Goal: Task Accomplishment & Management: Manage account settings

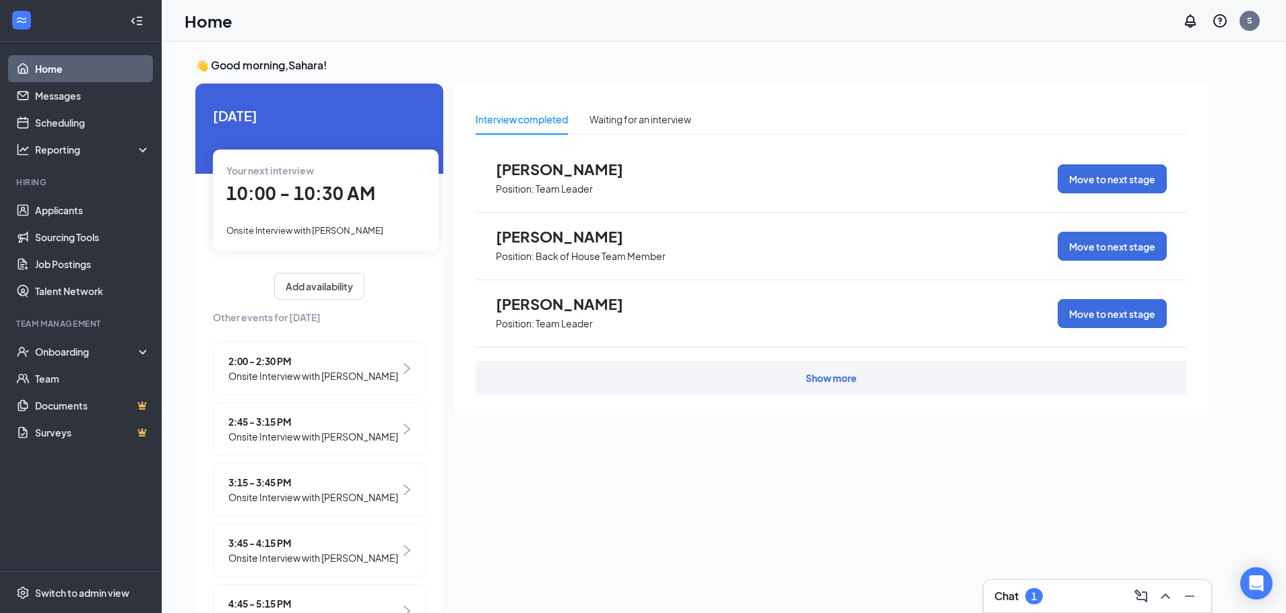
click at [1071, 601] on div "Chat 1" at bounding box center [1097, 597] width 206 height 22
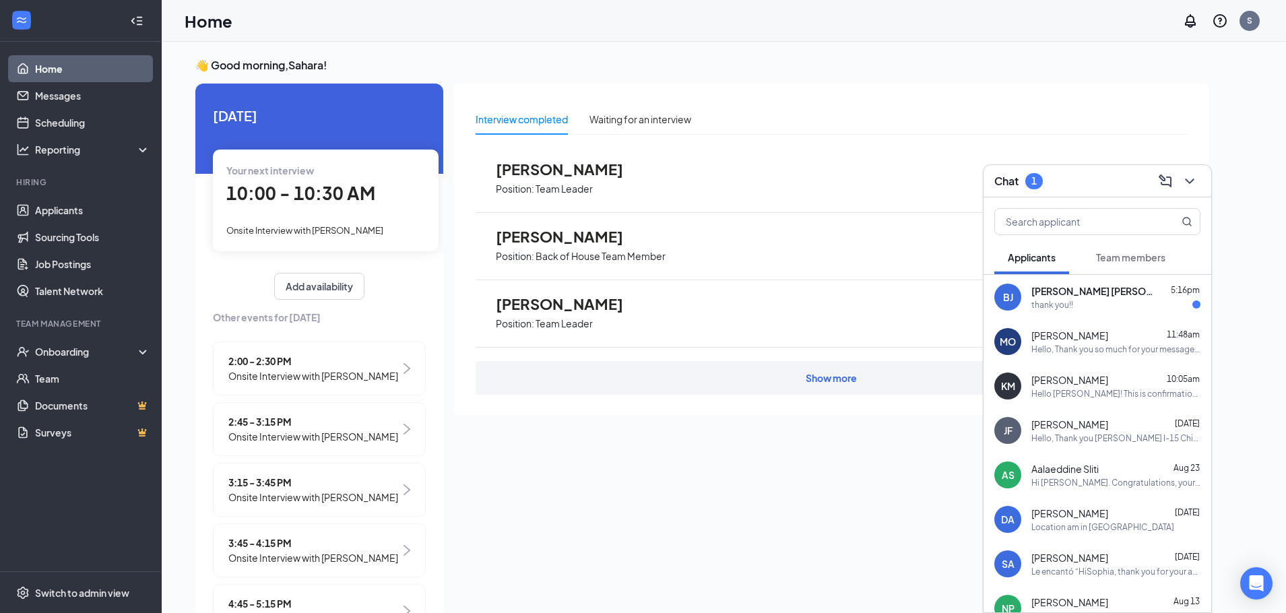
click at [1096, 305] on div "thank you!!" at bounding box center [1116, 304] width 169 height 11
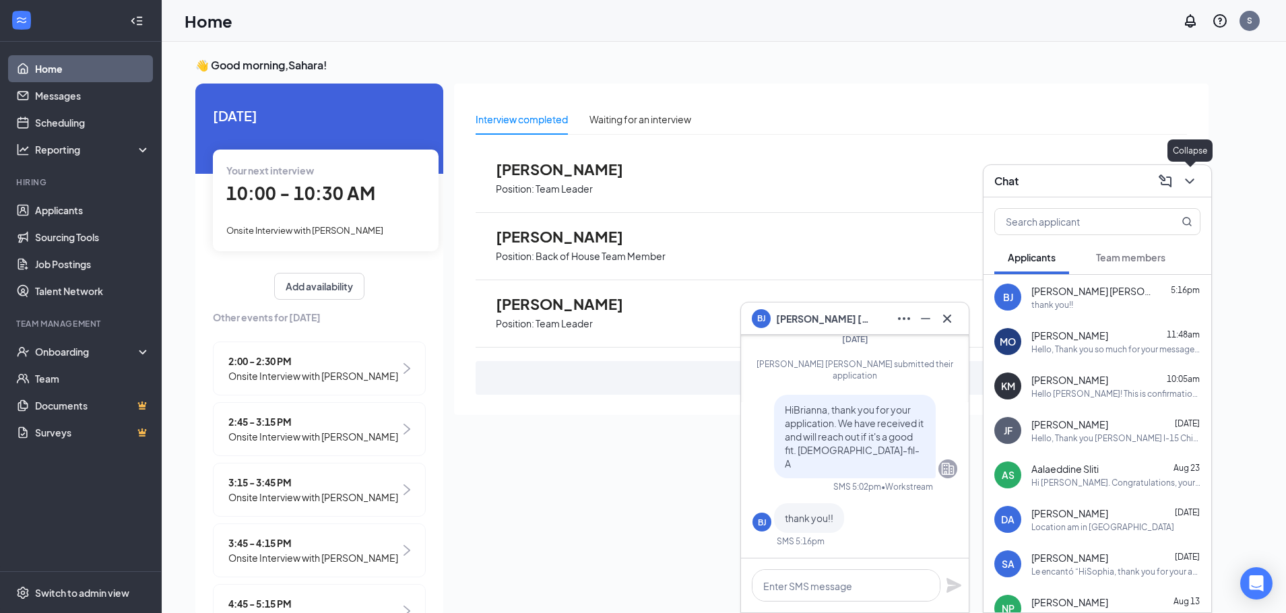
click at [1199, 180] on button at bounding box center [1190, 181] width 22 height 22
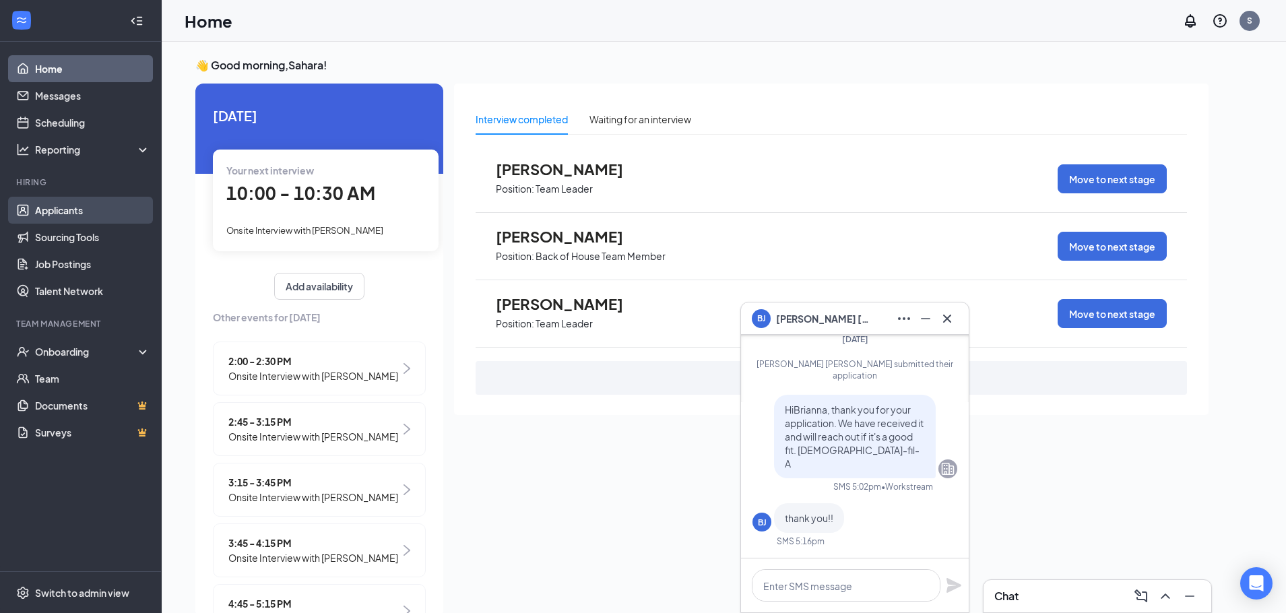
click at [98, 198] on link "Applicants" at bounding box center [92, 210] width 115 height 27
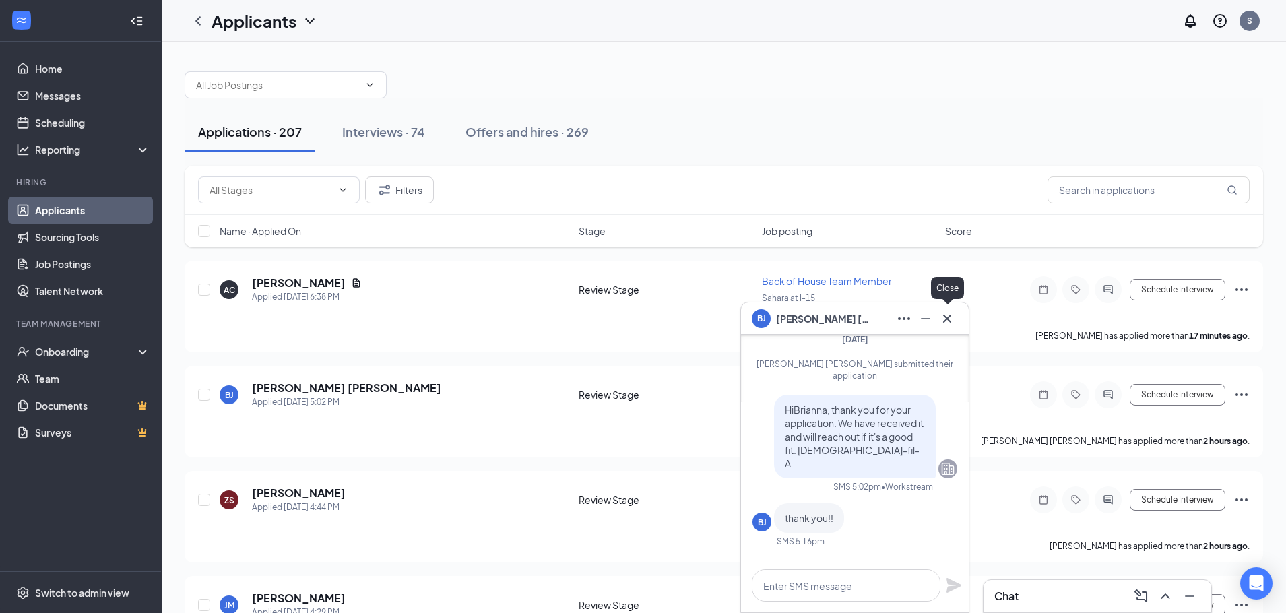
click at [949, 317] on icon "Cross" at bounding box center [947, 318] width 8 height 8
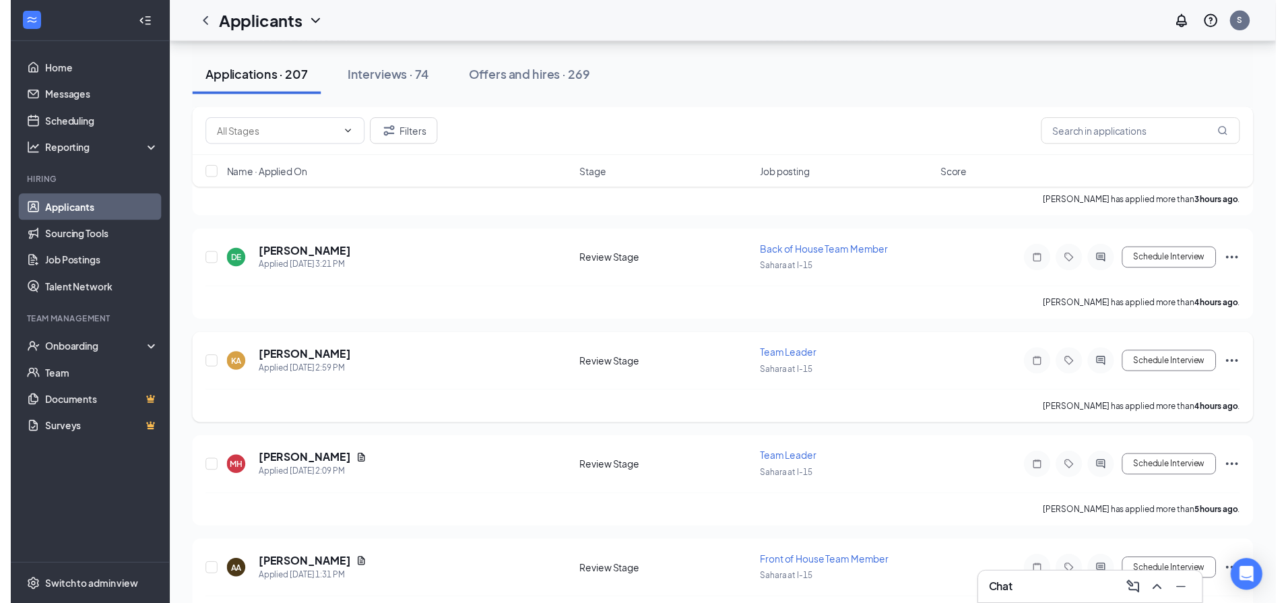
scroll to position [674, 0]
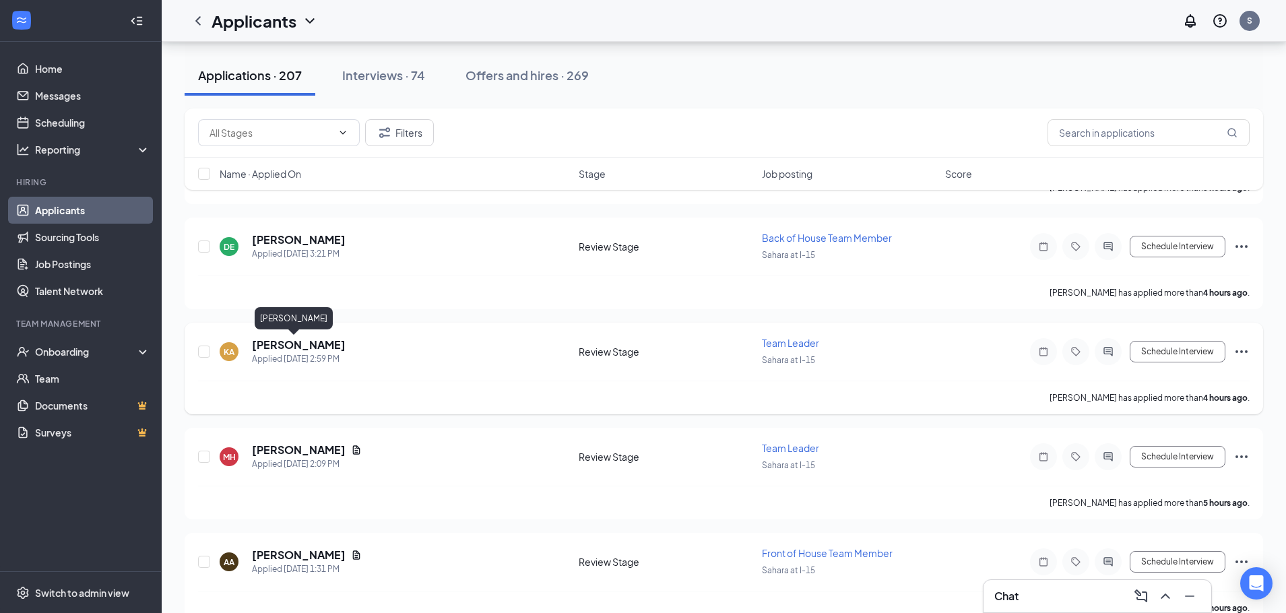
click at [294, 346] on h5 "[PERSON_NAME]" at bounding box center [299, 345] width 94 height 15
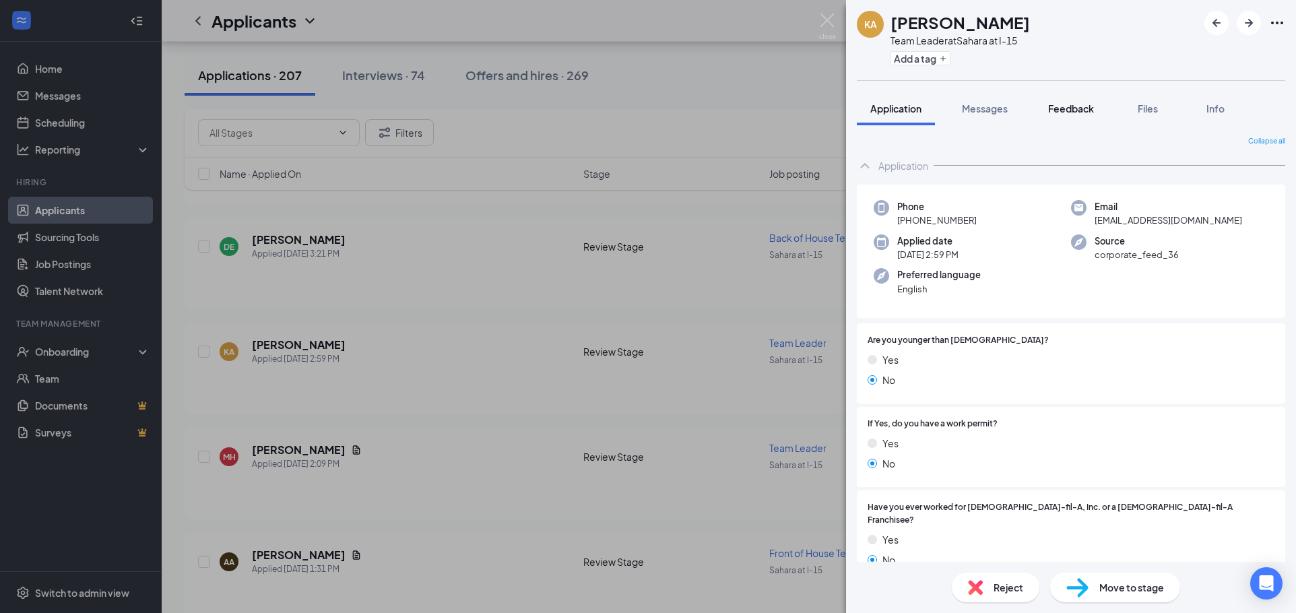
click at [1066, 107] on span "Feedback" at bounding box center [1071, 108] width 46 height 12
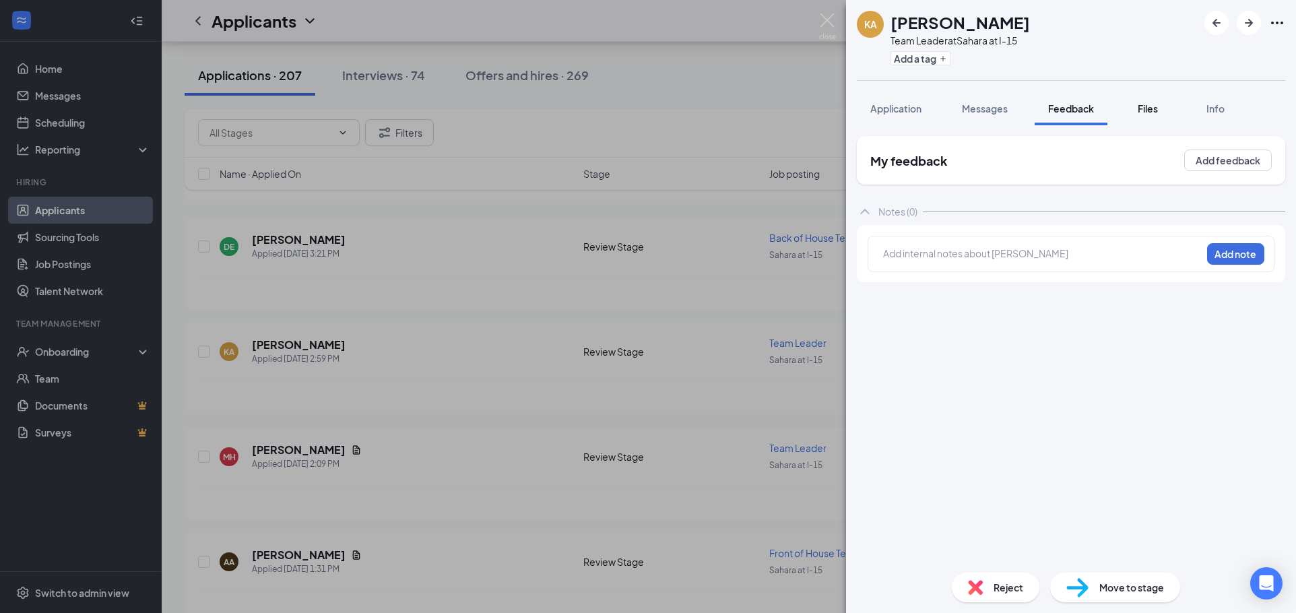
click at [1127, 104] on button "Files" at bounding box center [1148, 109] width 54 height 34
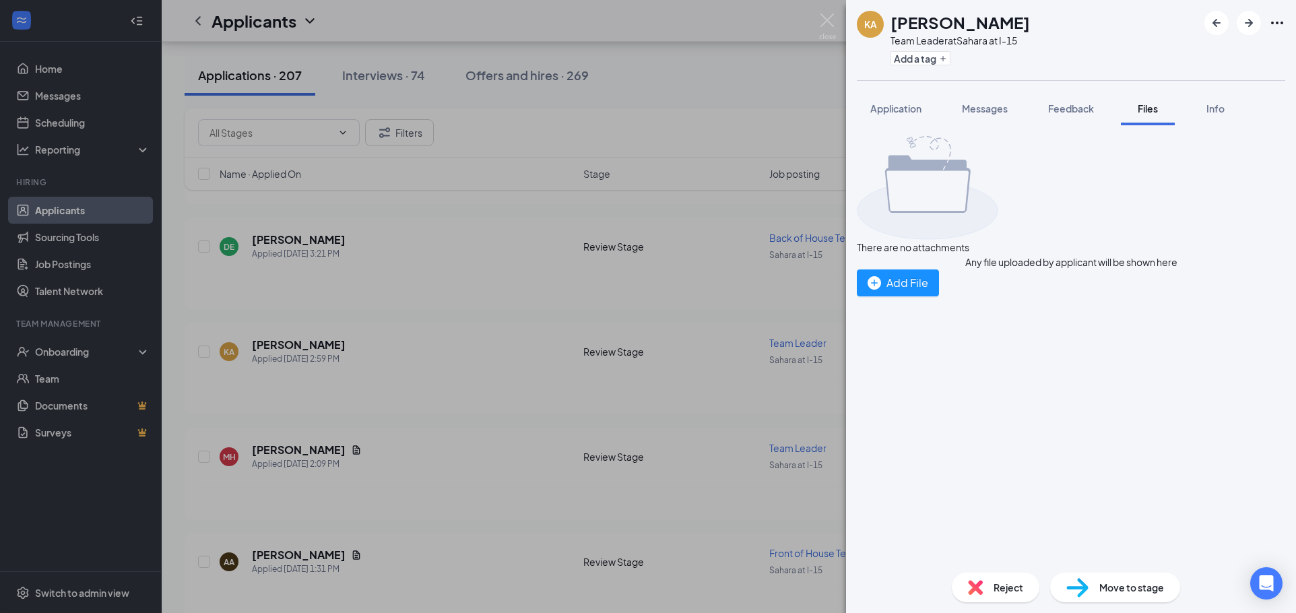
click at [1134, 104] on button "Files" at bounding box center [1148, 109] width 54 height 34
click at [561, 184] on div "KA [PERSON_NAME] Team Leader at [GEOGRAPHIC_DATA] at I-15 Add a tag Application…" at bounding box center [648, 306] width 1296 height 613
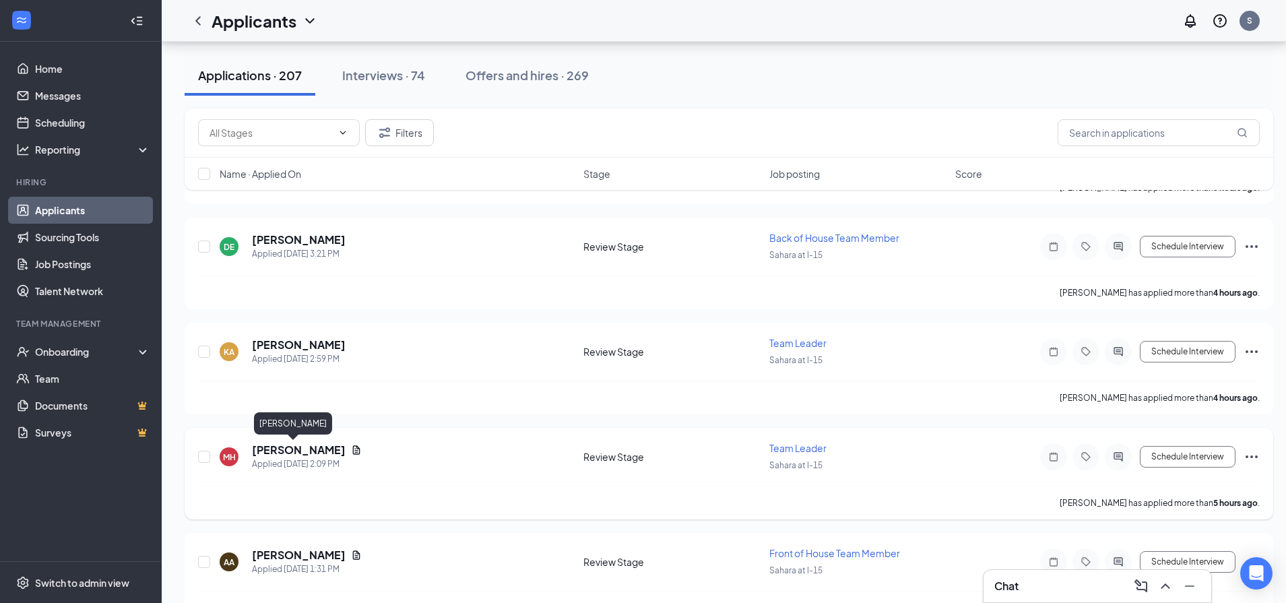
click at [292, 453] on h5 "[PERSON_NAME]" at bounding box center [299, 450] width 94 height 15
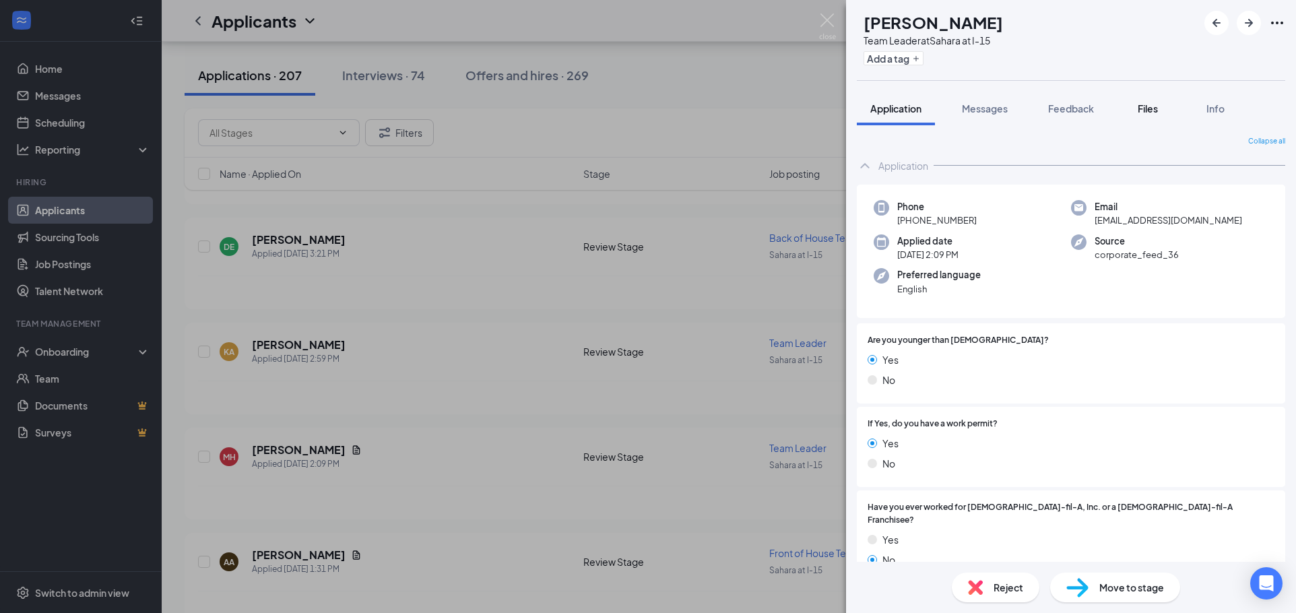
click at [1146, 113] on span "Files" at bounding box center [1148, 108] width 20 height 12
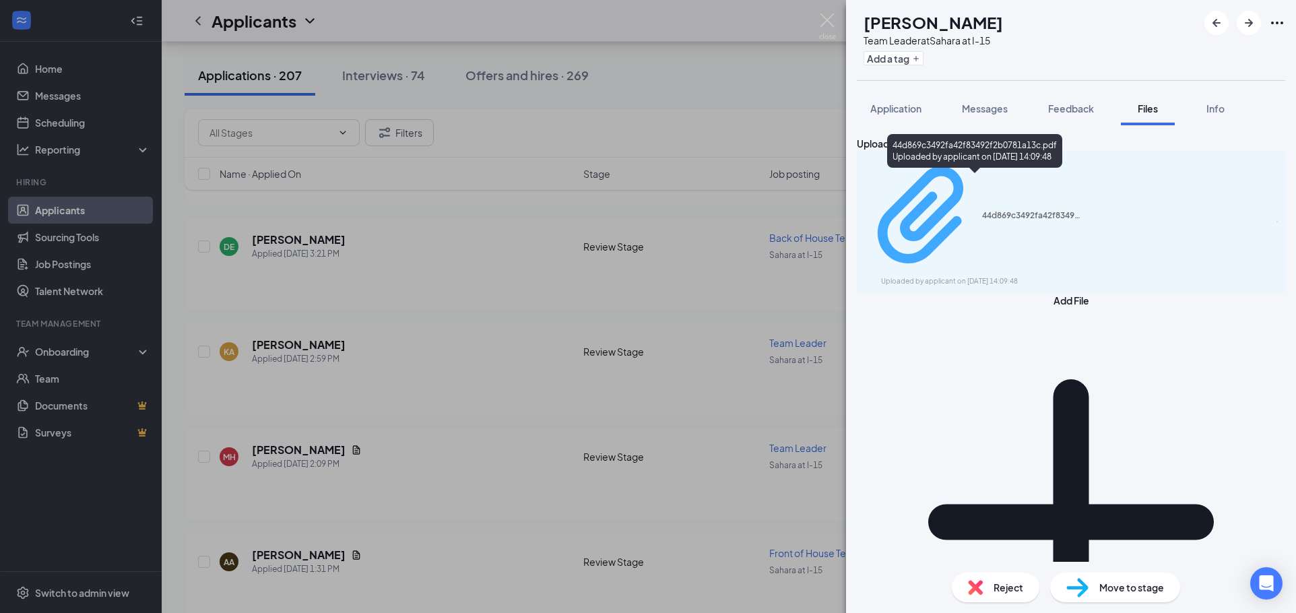
click at [1056, 210] on div "44d869c3492fa42f83492f2b0781a13c.pdf" at bounding box center [1032, 215] width 101 height 11
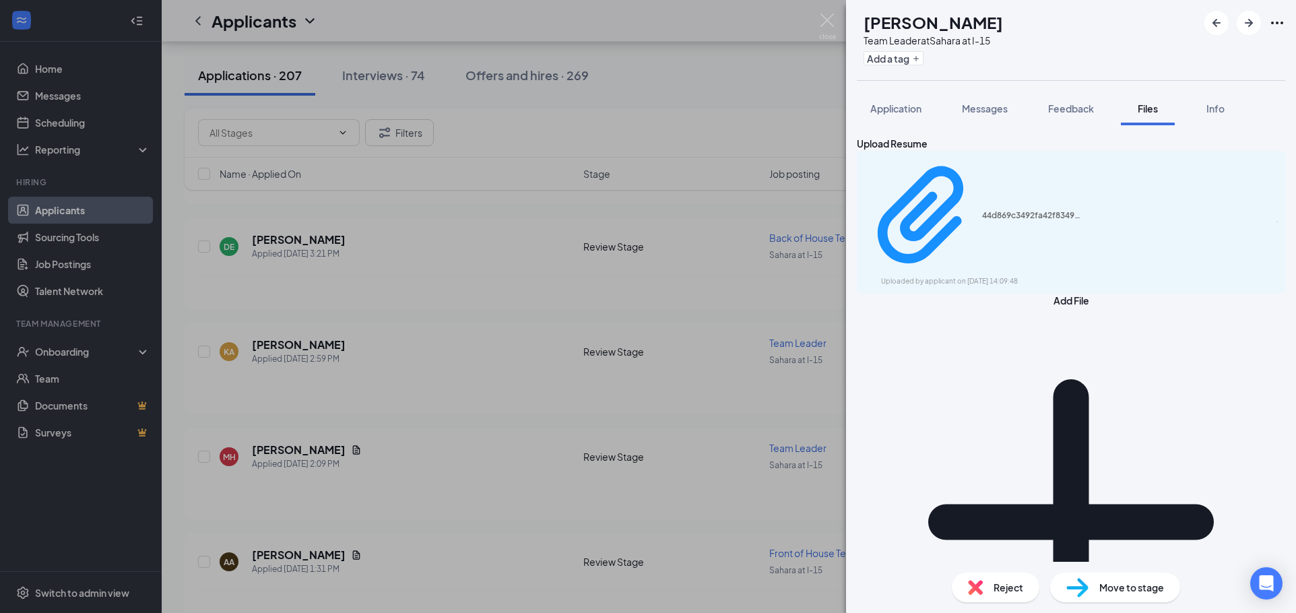
click at [459, 271] on div "MH [PERSON_NAME] Team Leader at Sahara at I-15 Add a tag Application Messages F…" at bounding box center [648, 306] width 1296 height 613
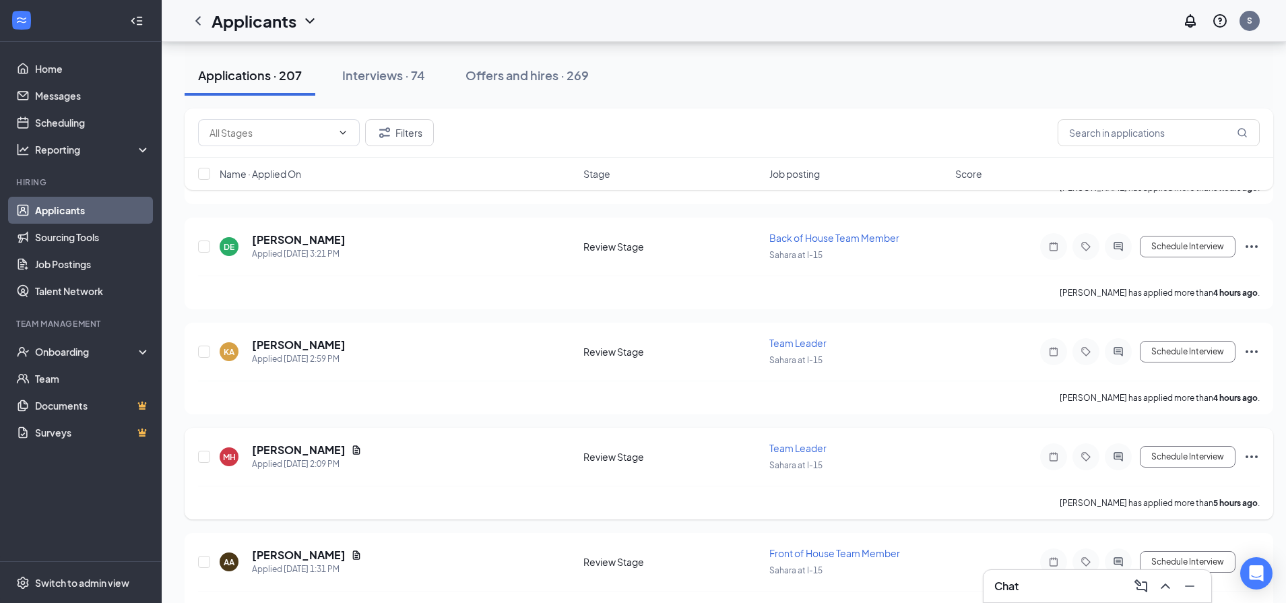
click at [1217, 470] on div "MH [PERSON_NAME] Applied [DATE] 2:09 PM Review Stage Team Leader Sahara at I-15…" at bounding box center [729, 463] width 1062 height 44
click at [1207, 462] on button "Schedule Interview" at bounding box center [1188, 457] width 96 height 22
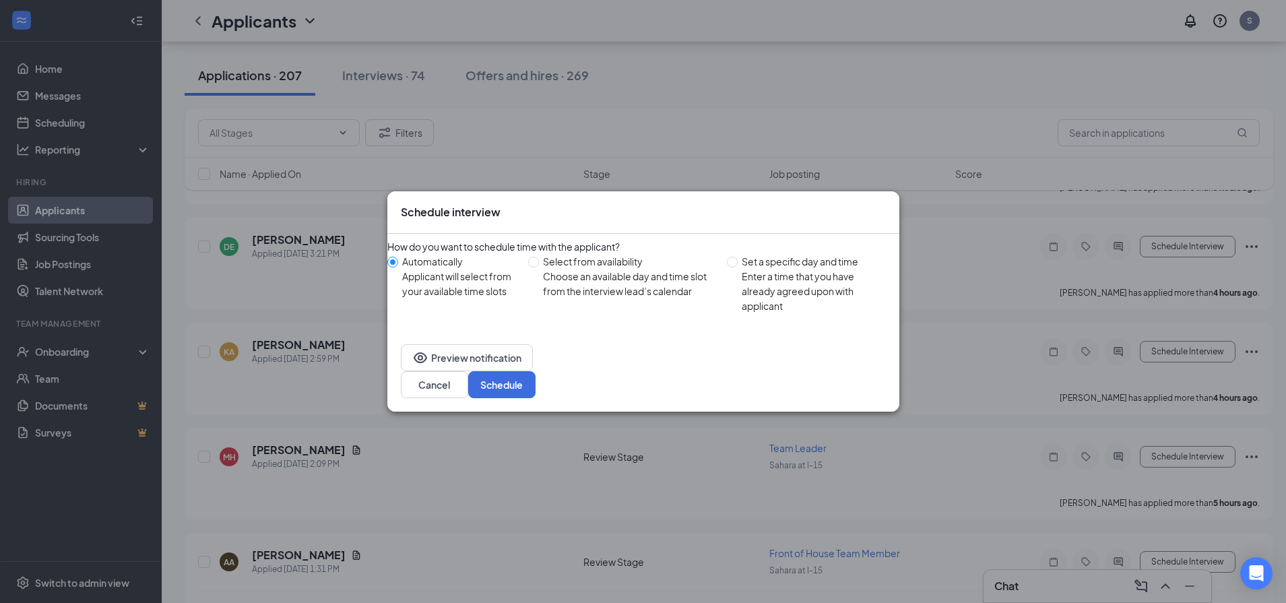
click at [886, 205] on icon "Cross" at bounding box center [886, 205] width 0 height 0
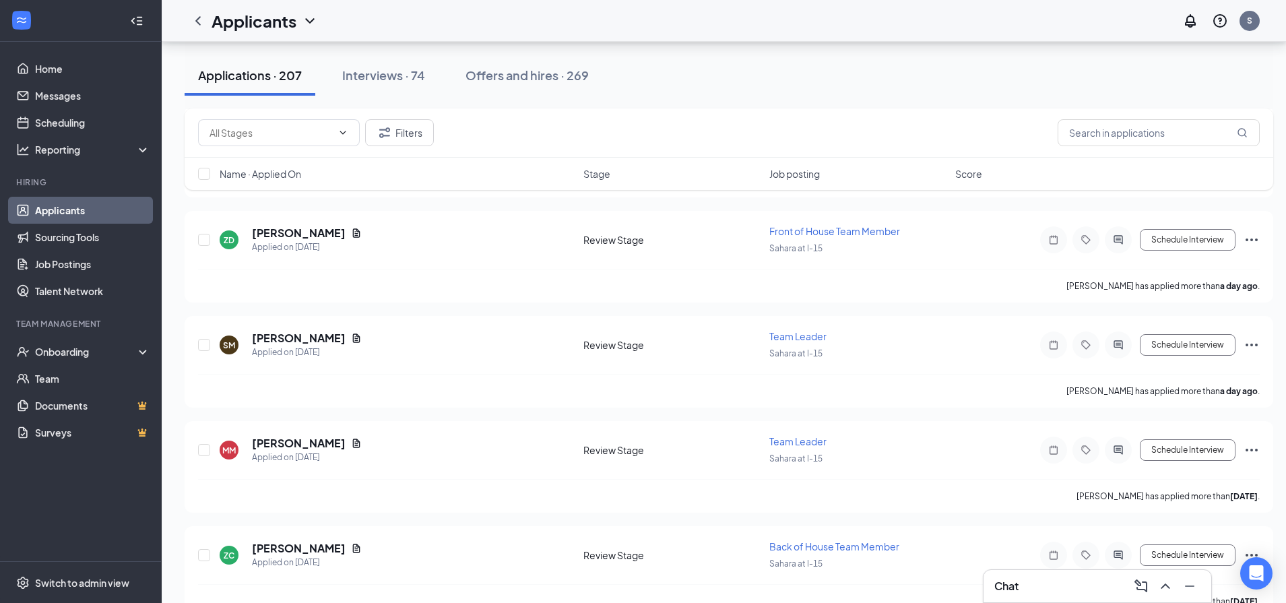
scroll to position [1819, 0]
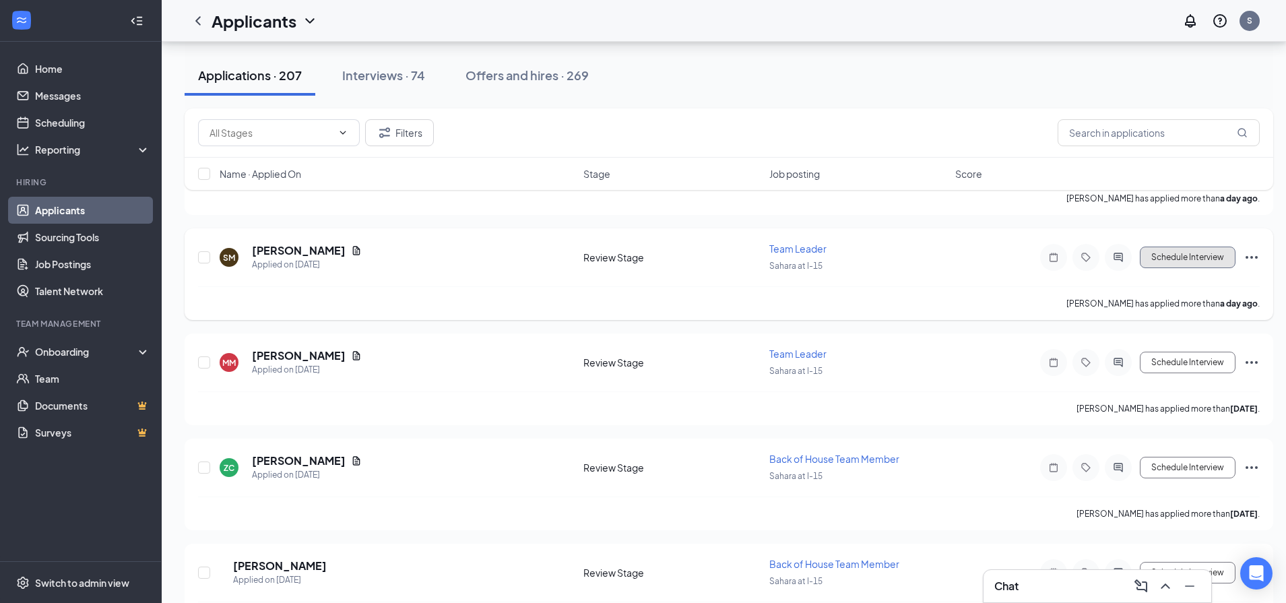
click at [1168, 247] on button "Schedule Interview" at bounding box center [1188, 258] width 96 height 22
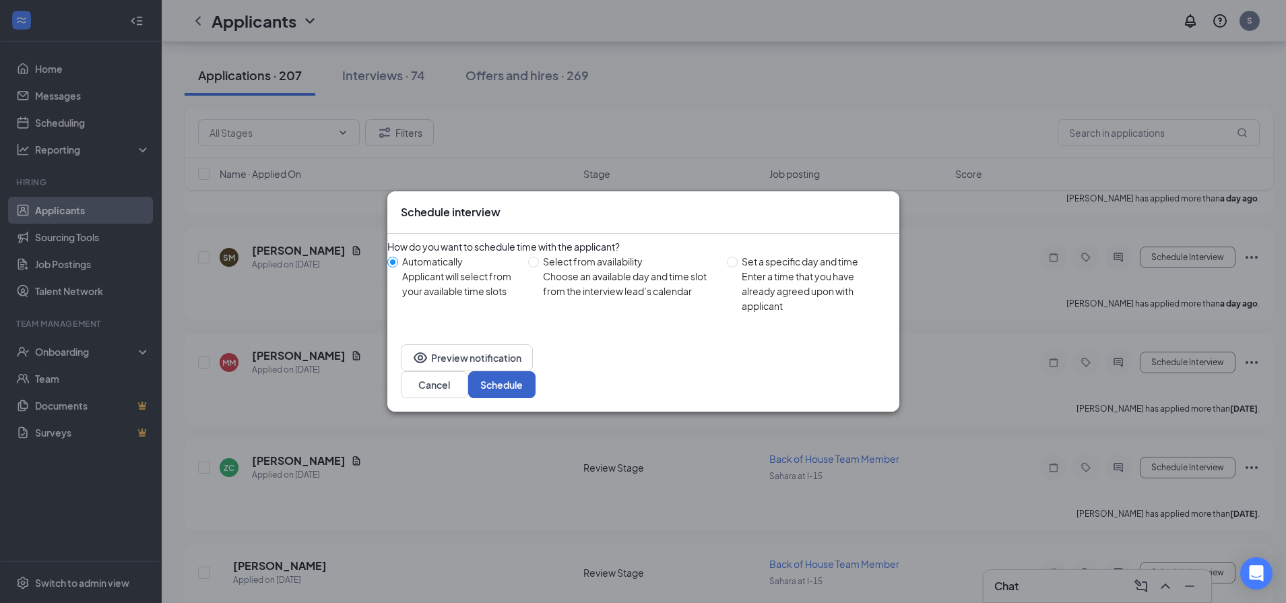
click at [536, 377] on button "Schedule" at bounding box center [501, 384] width 67 height 27
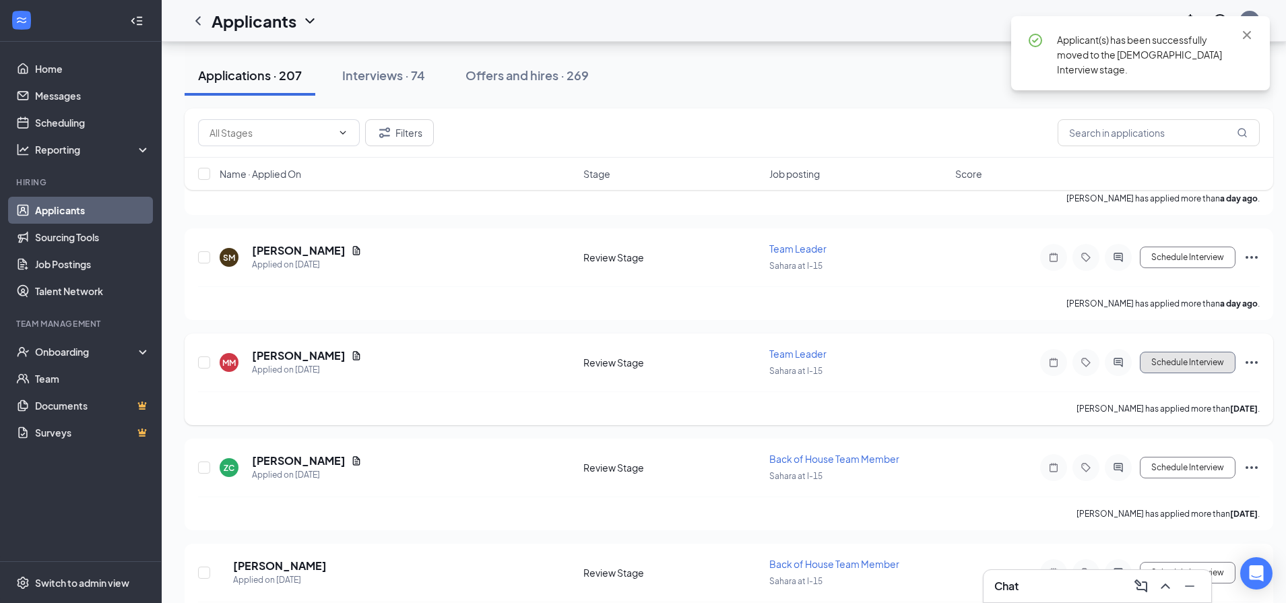
click at [1183, 360] on button "Schedule Interview" at bounding box center [1188, 363] width 96 height 22
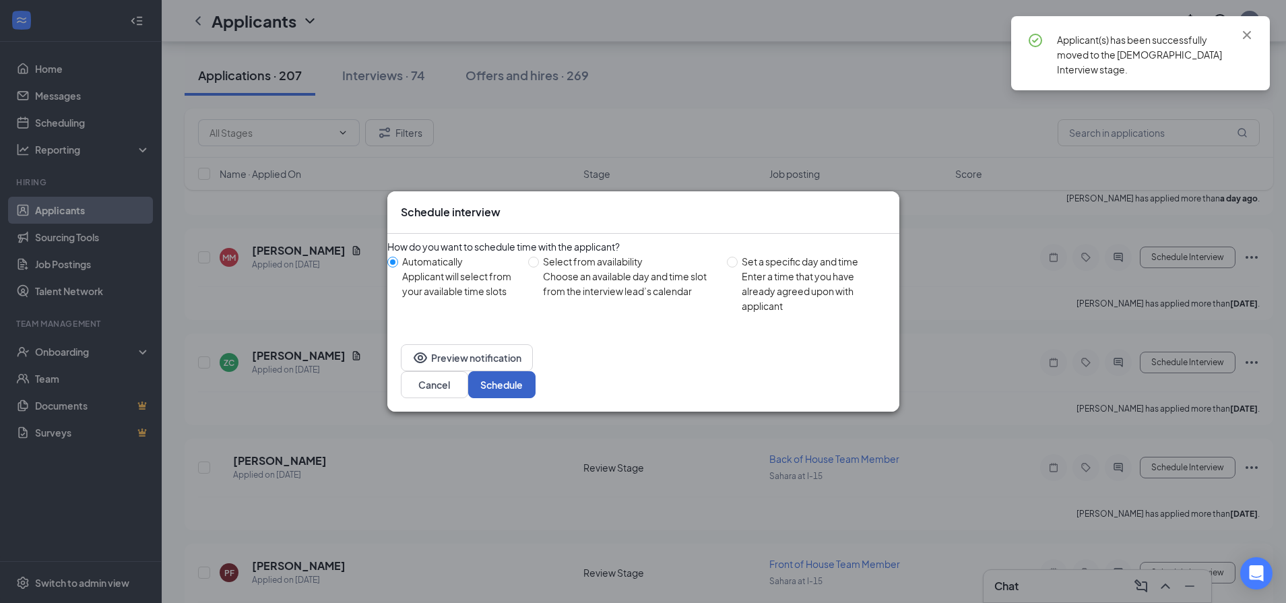
click at [536, 379] on button "Schedule" at bounding box center [501, 384] width 67 height 27
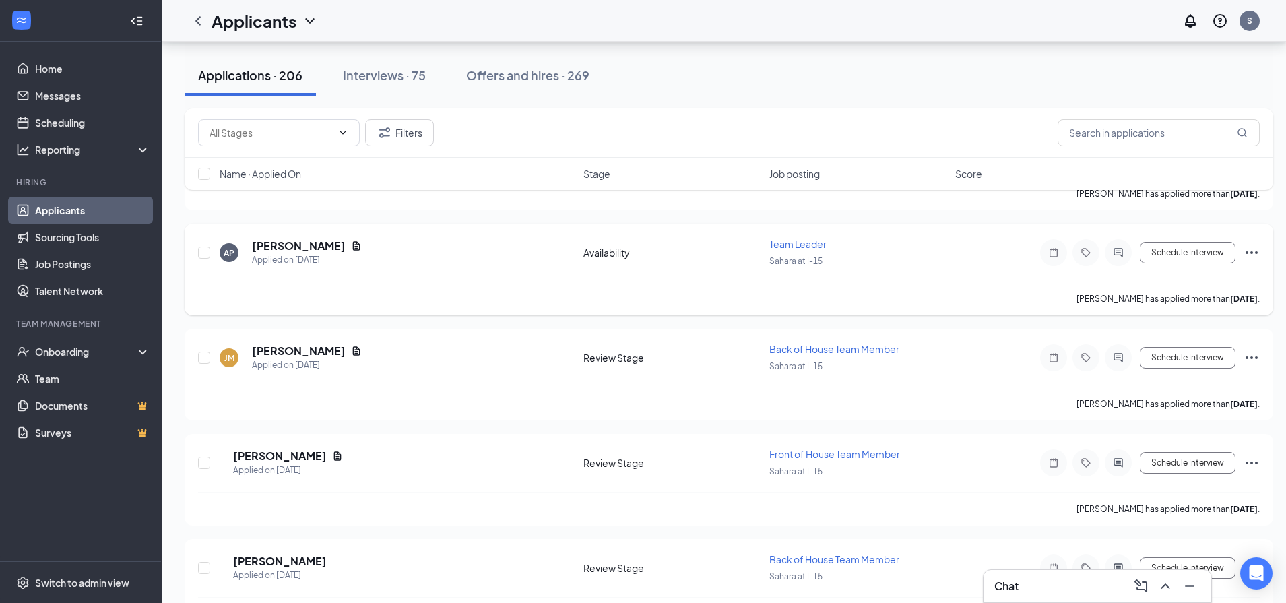
scroll to position [2560, 0]
click at [351, 248] on icon "Document" at bounding box center [356, 245] width 11 height 11
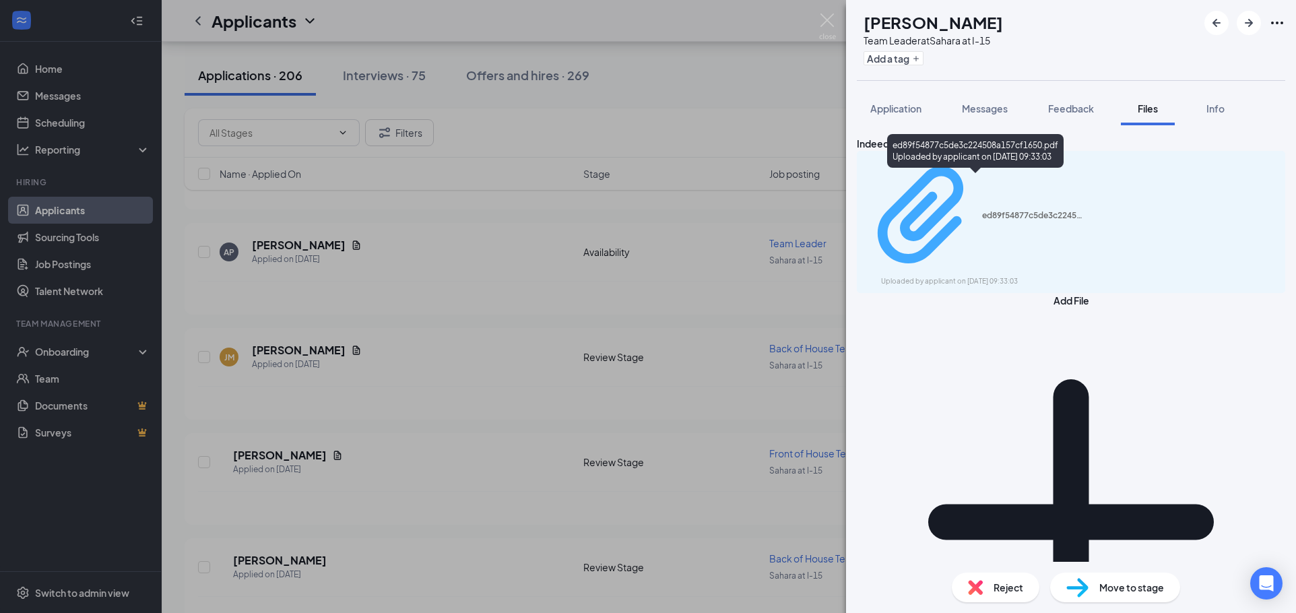
click at [914, 276] on div "Uploaded by applicant on [DATE] 09:33:03" at bounding box center [982, 281] width 202 height 11
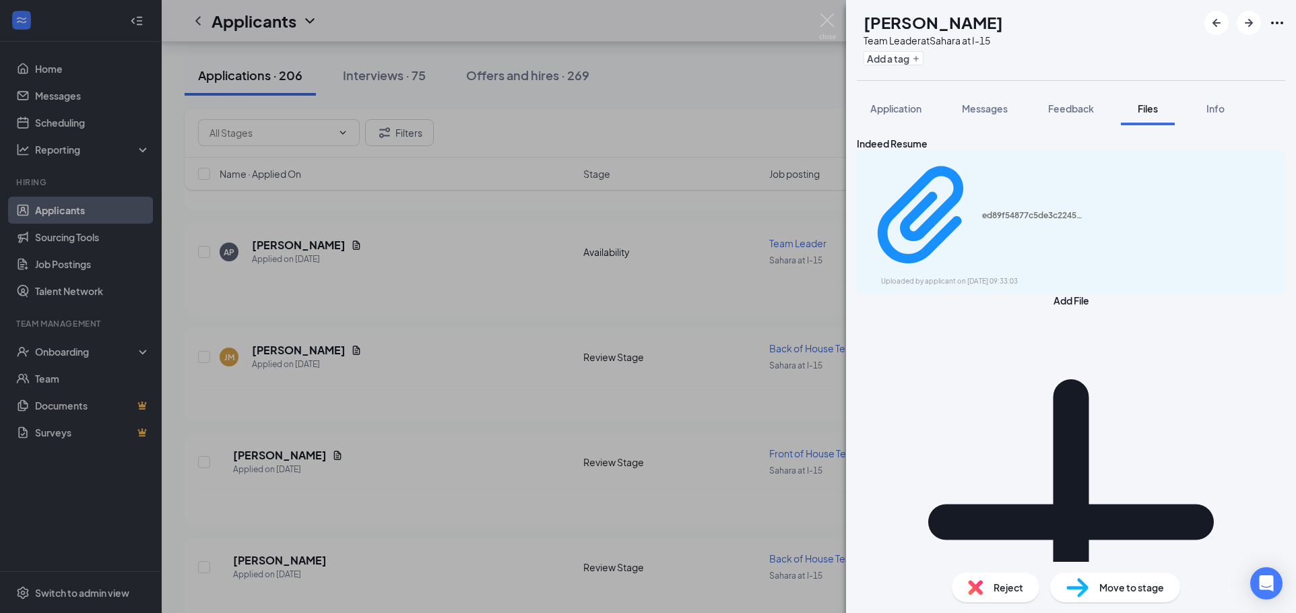
click at [493, 380] on div "AP [PERSON_NAME] Team Leader at [GEOGRAPHIC_DATA] at I-15 Add a tag Application…" at bounding box center [648, 306] width 1296 height 613
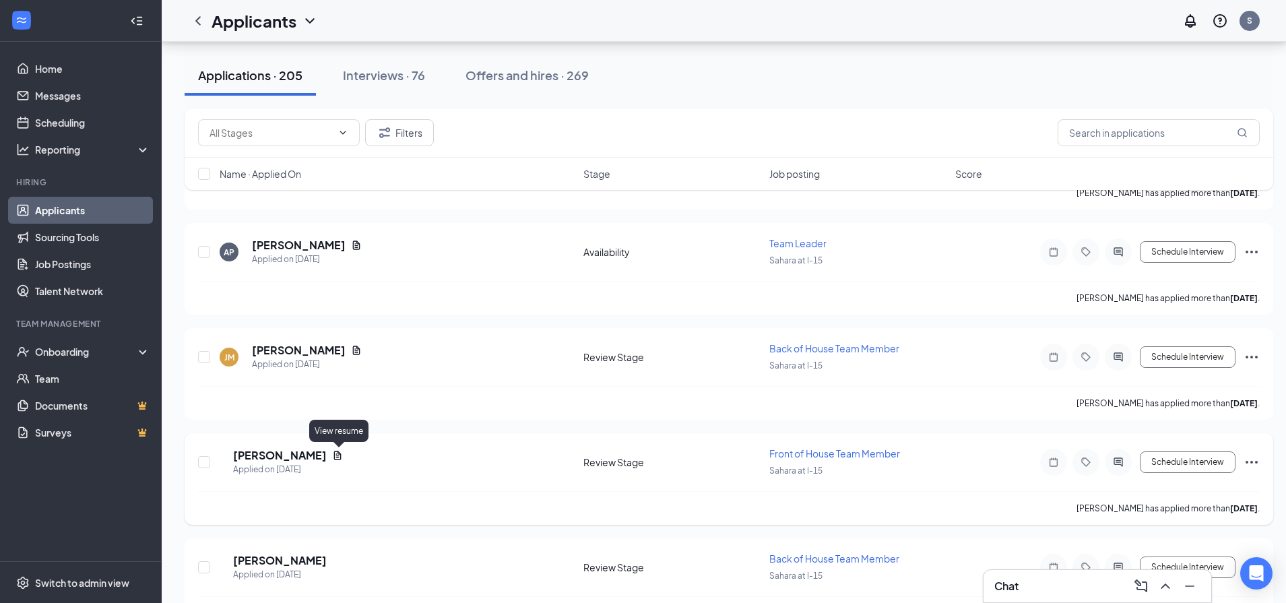
click at [338, 455] on icon "Document" at bounding box center [337, 455] width 11 height 11
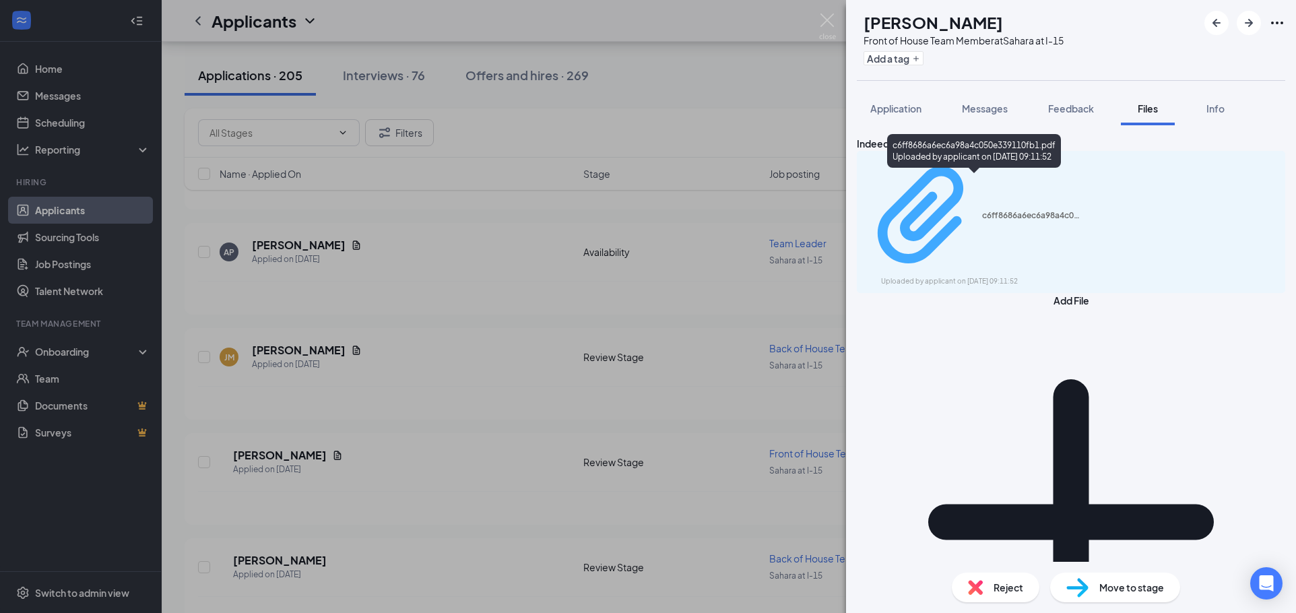
click at [999, 210] on div "c6ff8686a6ec6a98a4c050e339110fb1.pdf" at bounding box center [1032, 215] width 101 height 11
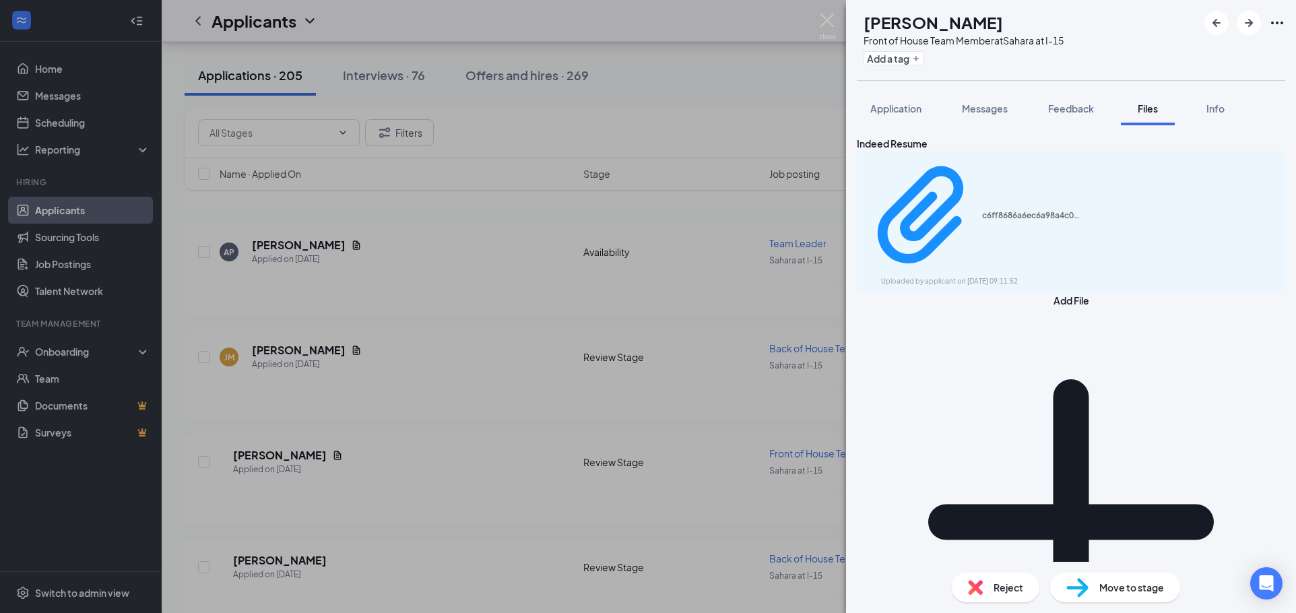
click at [611, 573] on div "[PERSON_NAME] Front of House Team Member at [GEOGRAPHIC_DATA] at I-15 Add a tag…" at bounding box center [648, 306] width 1296 height 613
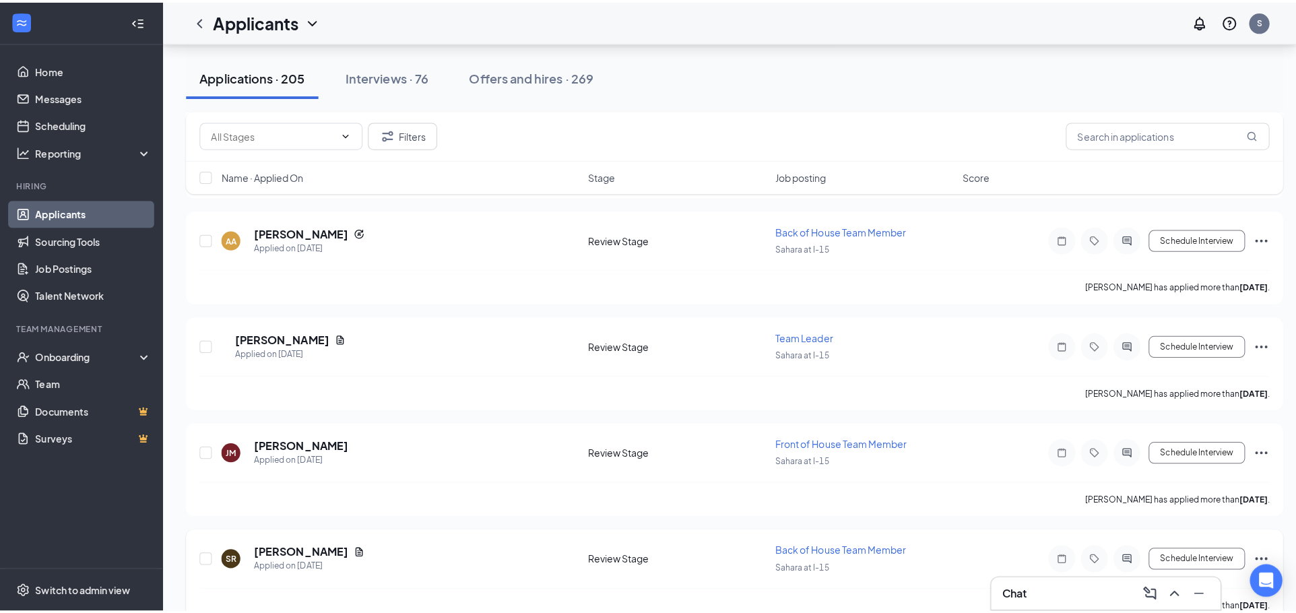
scroll to position [3032, 0]
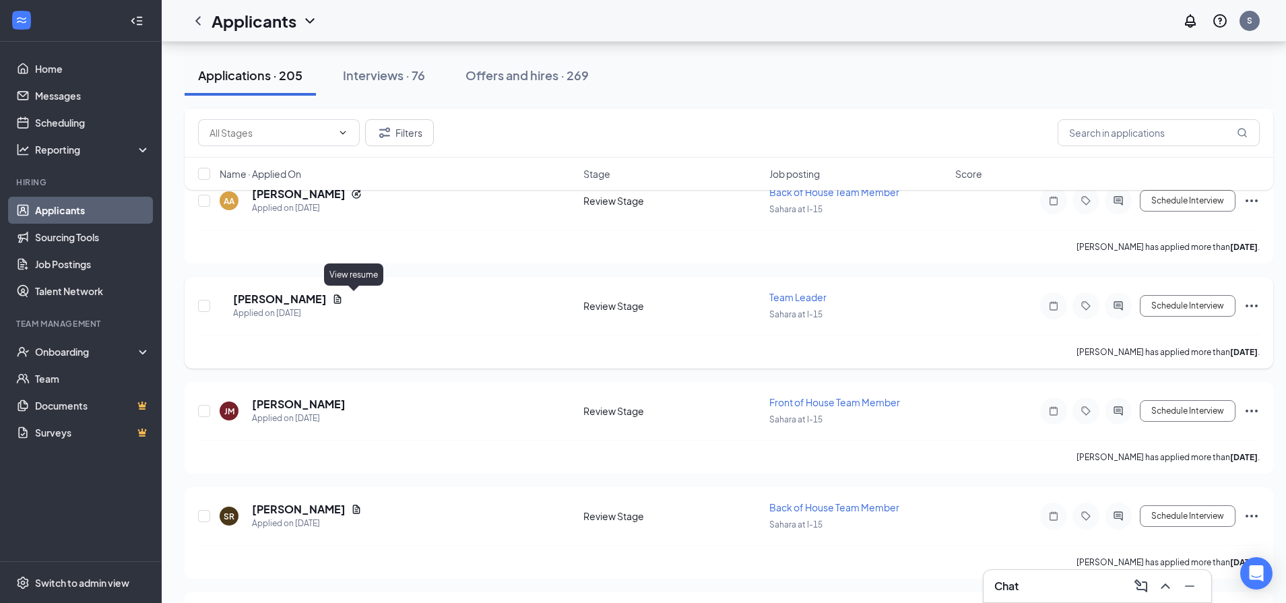
click at [343, 298] on icon "Document" at bounding box center [337, 299] width 11 height 11
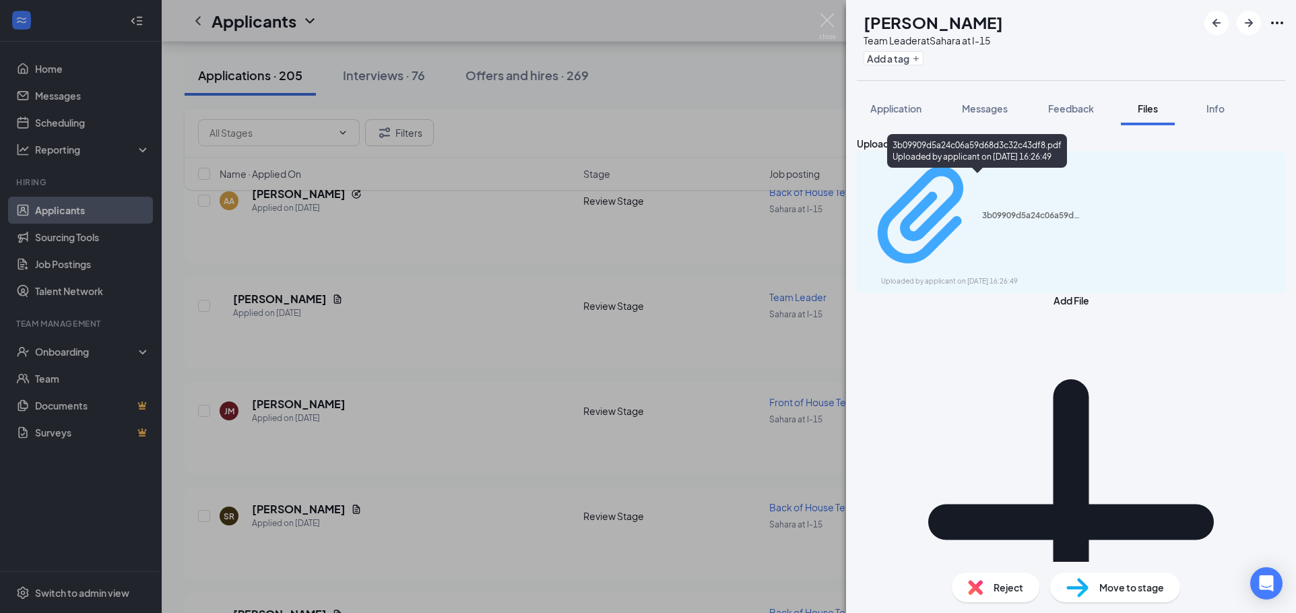
click at [963, 276] on div "Uploaded by applicant on [DATE] 16:26:49" at bounding box center [982, 281] width 202 height 11
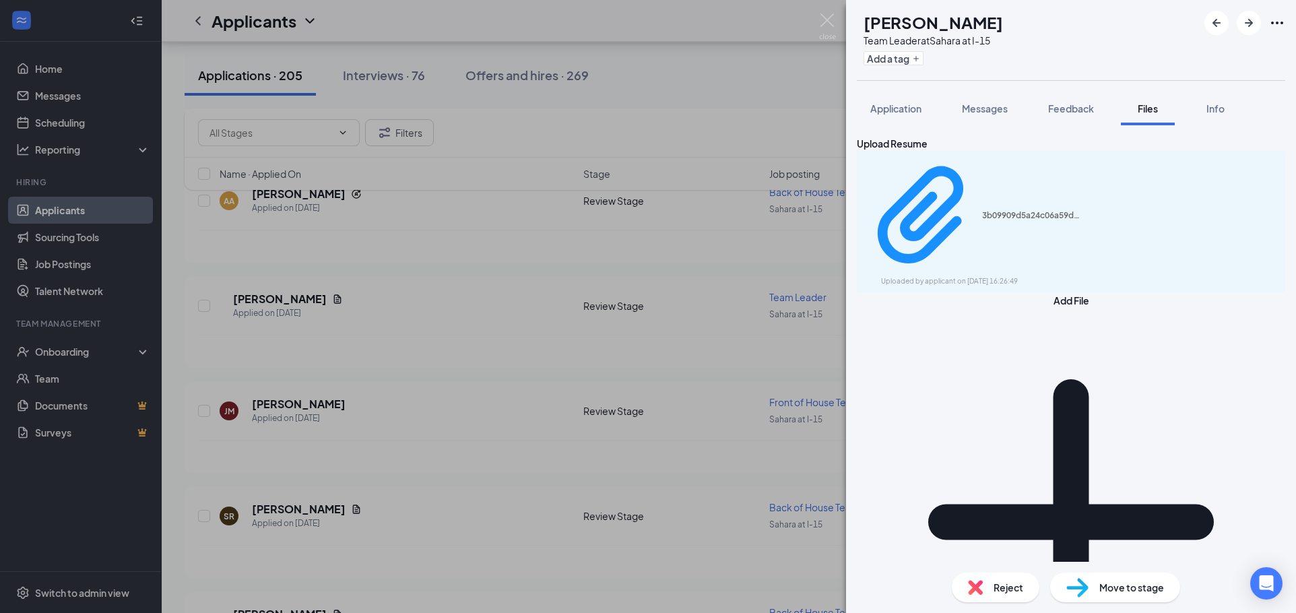
click at [414, 300] on div "KH [PERSON_NAME] Team Leader at [GEOGRAPHIC_DATA] at I-15 Add a tag Application…" at bounding box center [648, 306] width 1296 height 613
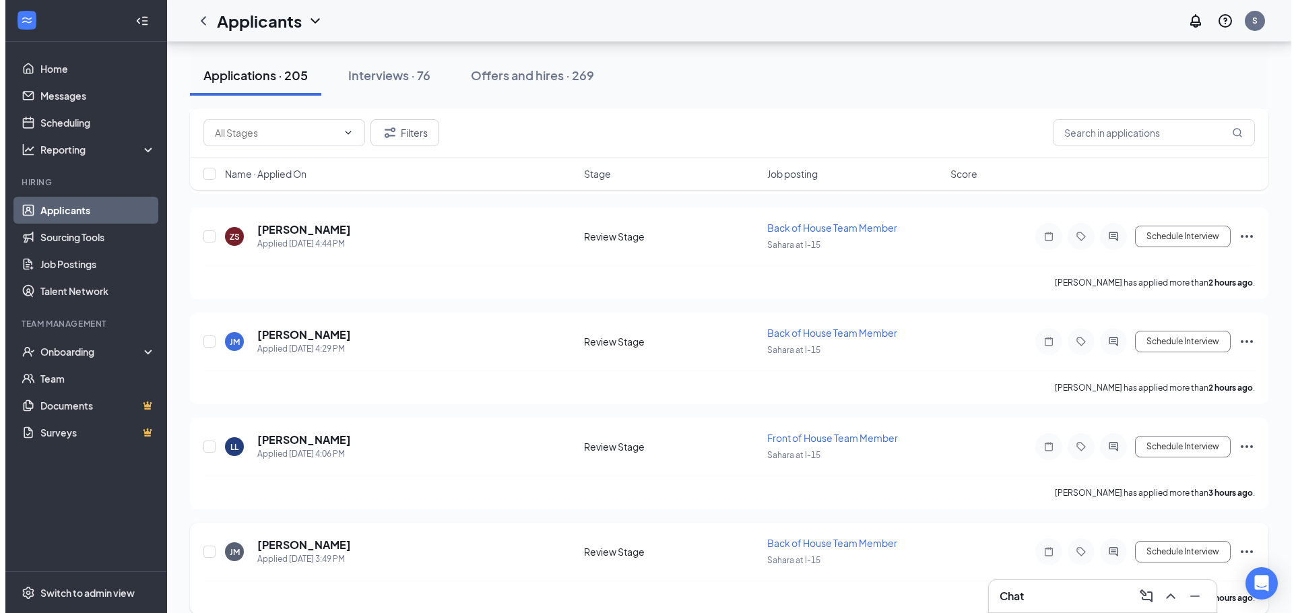
scroll to position [337, 0]
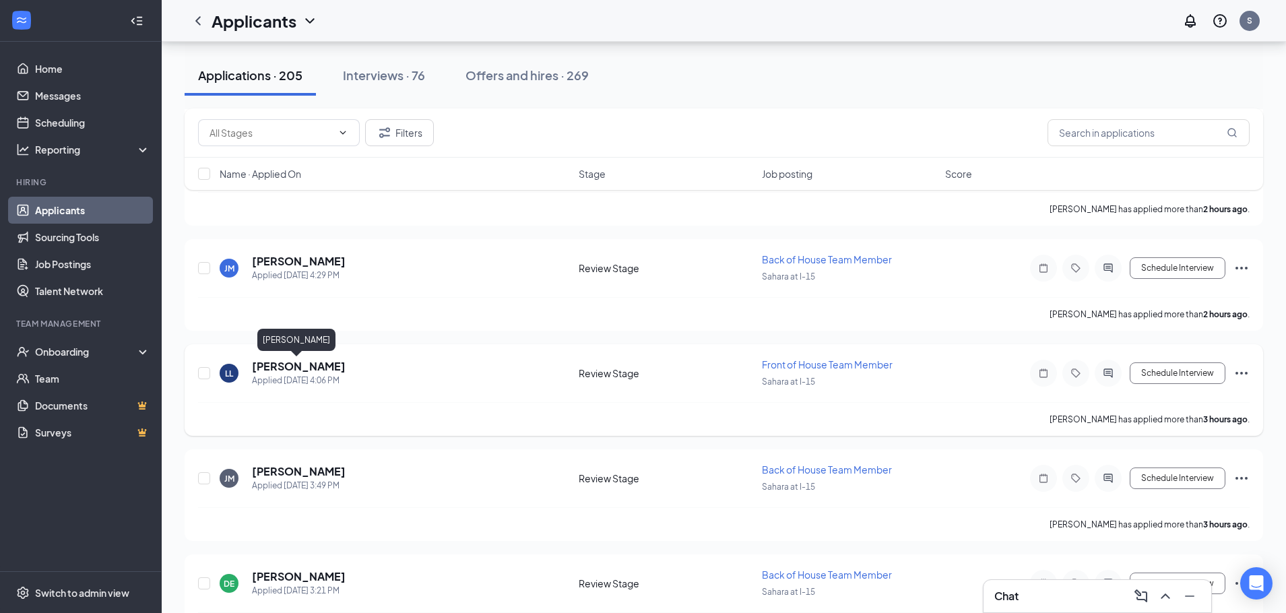
click at [317, 366] on h5 "[PERSON_NAME]" at bounding box center [299, 366] width 94 height 15
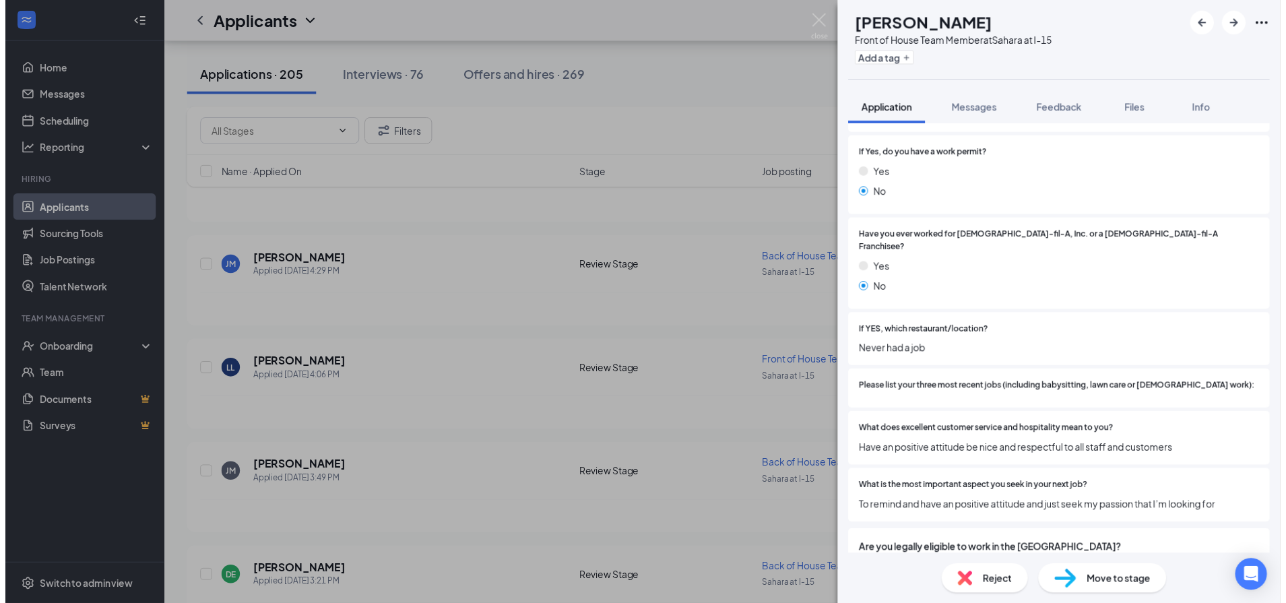
scroll to position [539, 0]
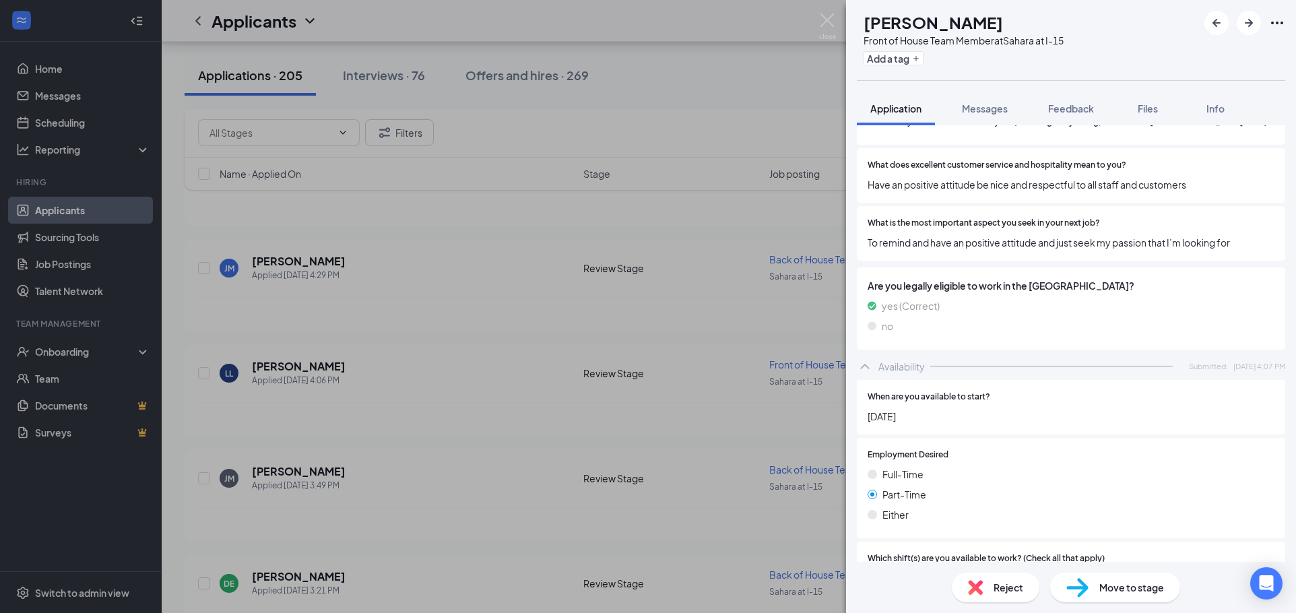
click at [626, 402] on div "LL [PERSON_NAME] Front of House Team Member at [GEOGRAPHIC_DATA] at I-15 Add a …" at bounding box center [648, 306] width 1296 height 613
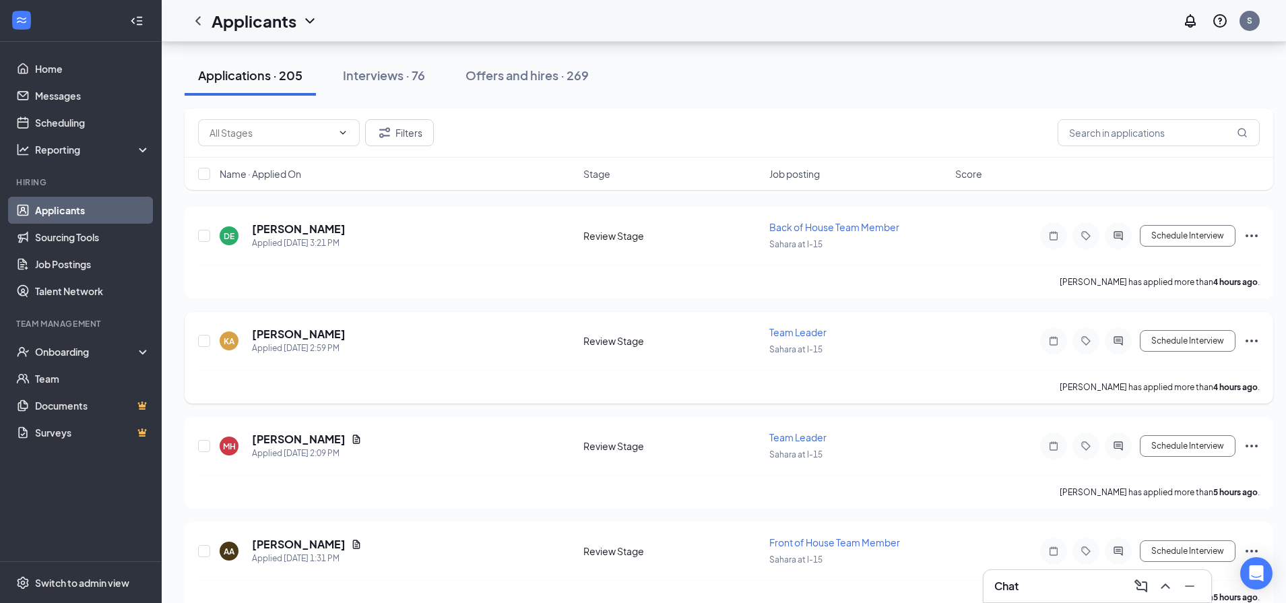
scroll to position [809, 0]
